Goal: Task Accomplishment & Management: Complete application form

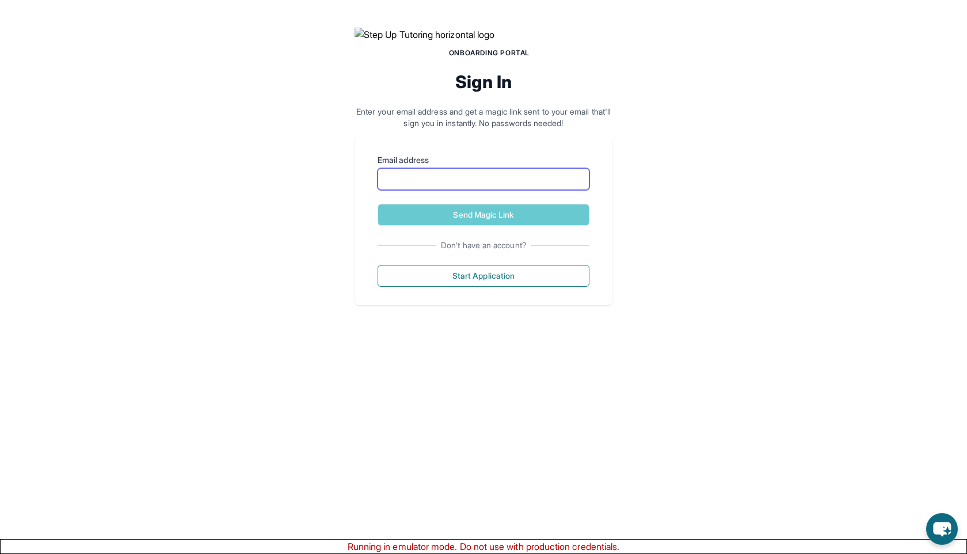
click at [420, 190] on input "Email address" at bounding box center [484, 179] width 212 height 22
paste input "**********"
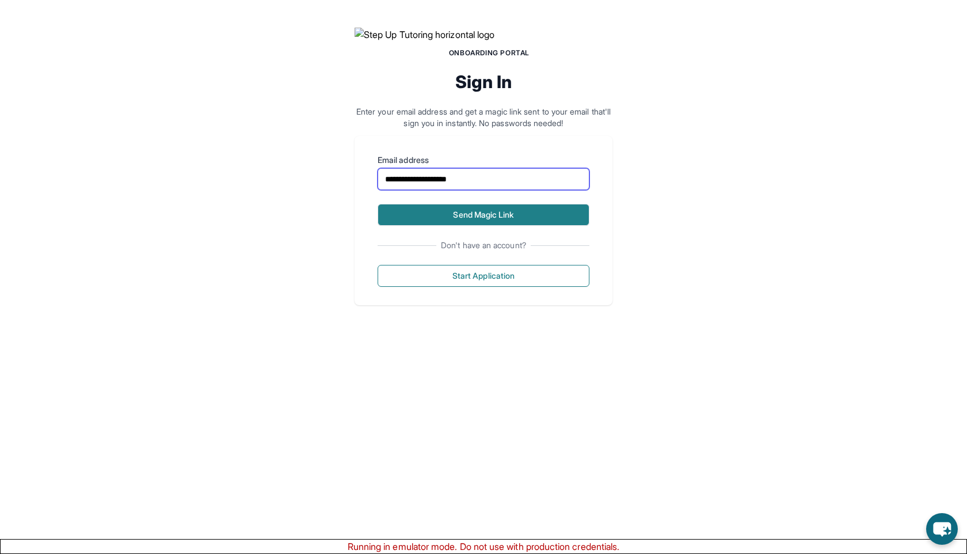
type input "**********"
click at [429, 226] on button "Send Magic Link" at bounding box center [484, 215] width 212 height 22
